Goal: Navigation & Orientation: Find specific page/section

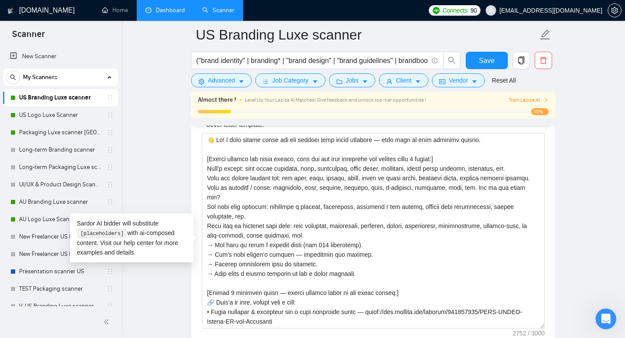
scroll to position [118, 0]
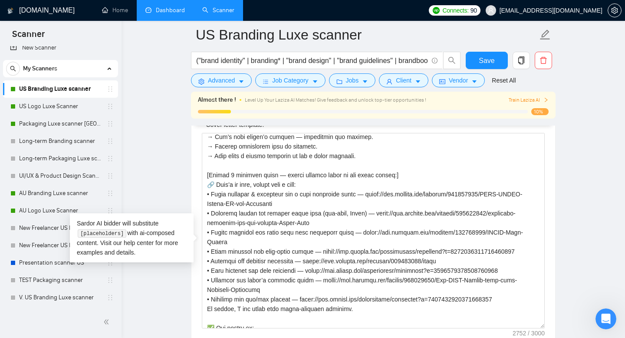
click at [174, 14] on link "Dashboard" at bounding box center [166, 10] width 40 height 7
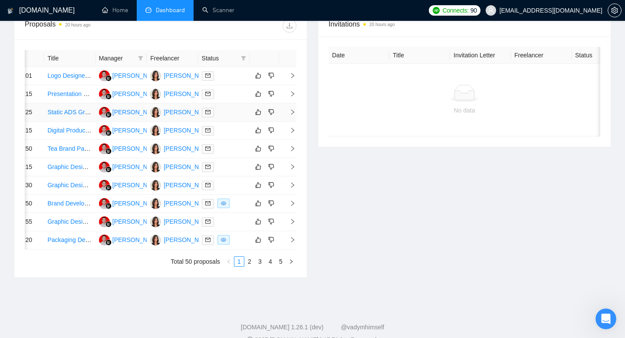
scroll to position [356, 0]
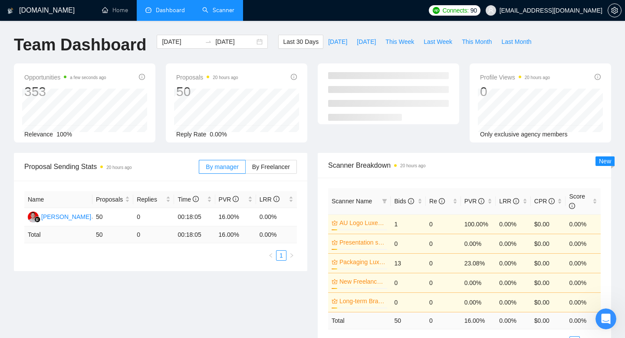
click at [225, 8] on link "Scanner" at bounding box center [218, 10] width 32 height 7
